Goal: Transaction & Acquisition: Purchase product/service

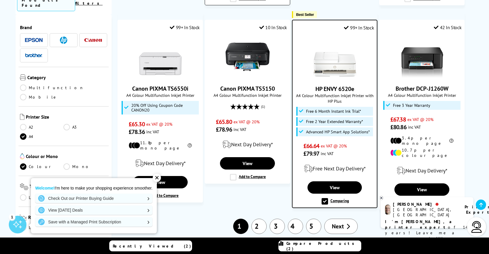
scroll to position [588, 0]
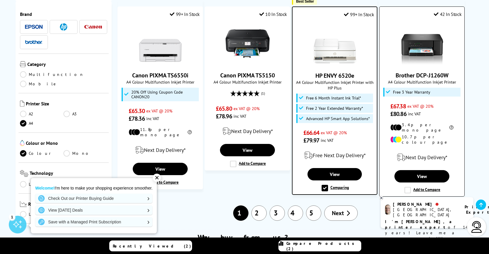
click at [426, 134] on li "10.7p per colour page" at bounding box center [422, 139] width 63 height 11
click at [427, 170] on link "View" at bounding box center [422, 176] width 55 height 12
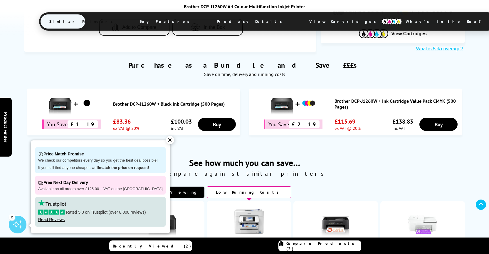
scroll to position [294, 0]
